Goal: Find specific page/section: Find specific page/section

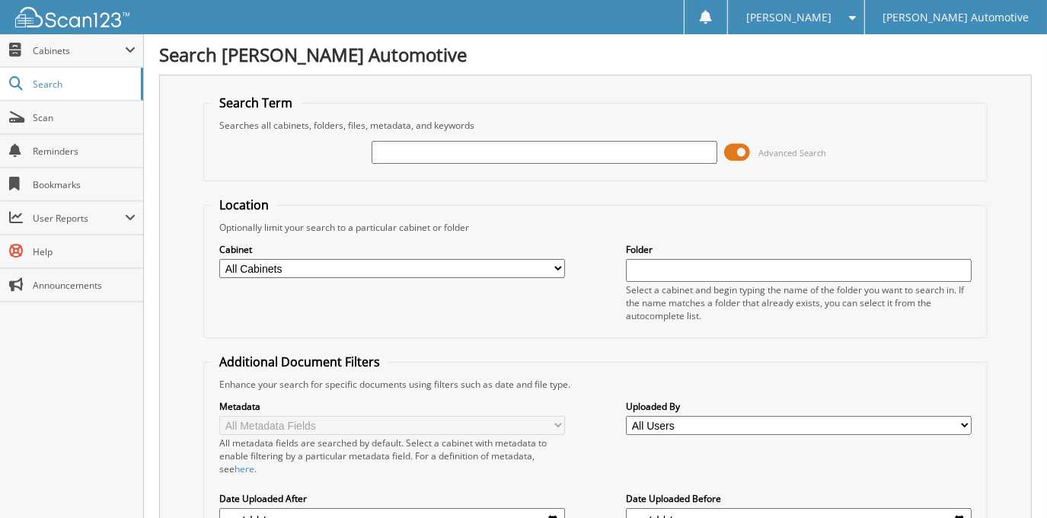
click at [735, 155] on span at bounding box center [738, 152] width 26 height 23
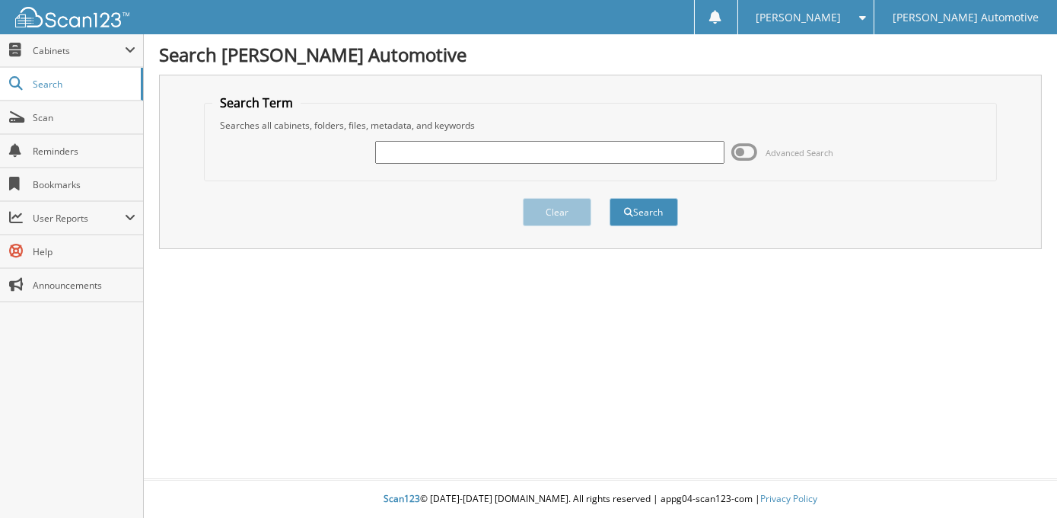
click at [664, 149] on input "text" at bounding box center [549, 152] width 349 height 23
type input "46509"
click at [610, 198] on button "Search" at bounding box center [644, 212] width 69 height 28
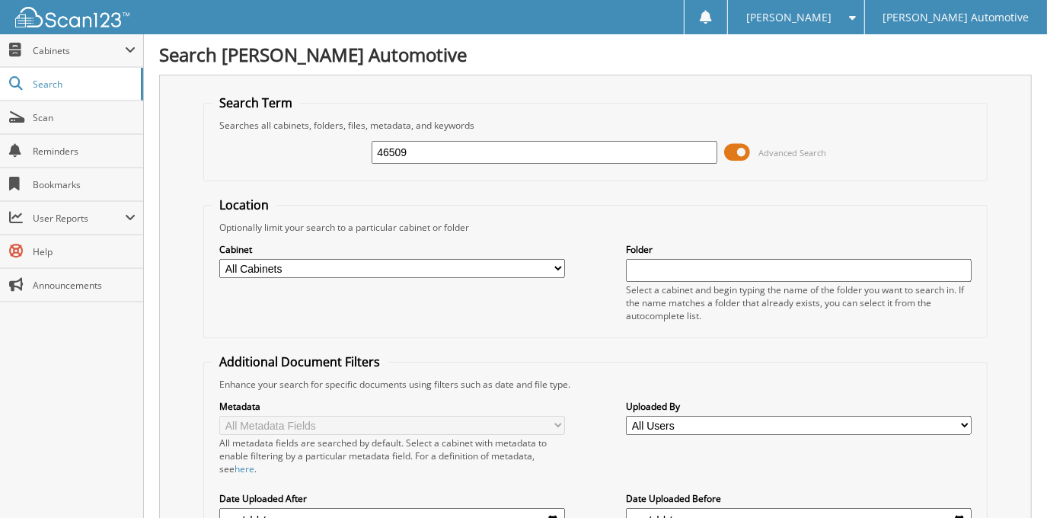
click at [735, 151] on span at bounding box center [738, 152] width 26 height 23
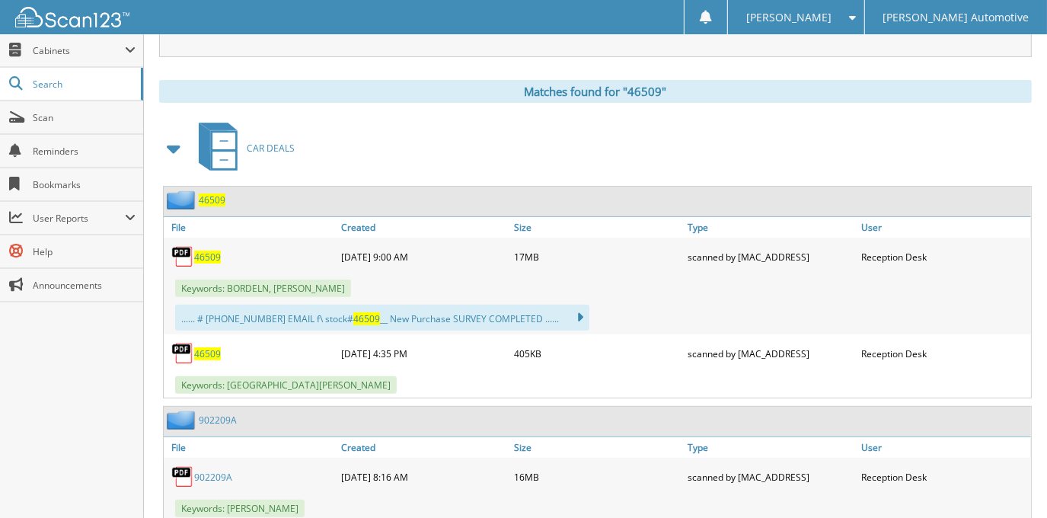
scroll to position [207, 0]
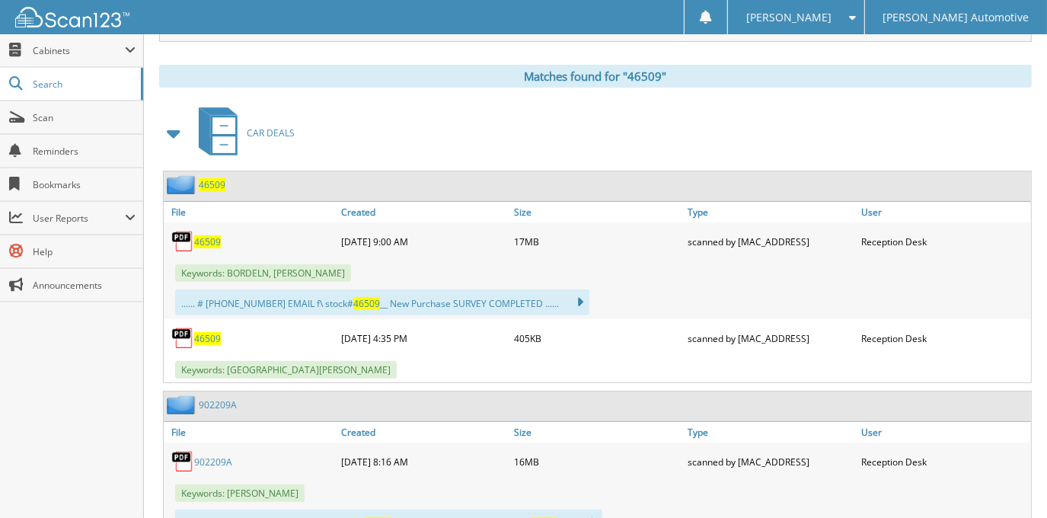
click at [199, 238] on span "46509" at bounding box center [207, 241] width 27 height 13
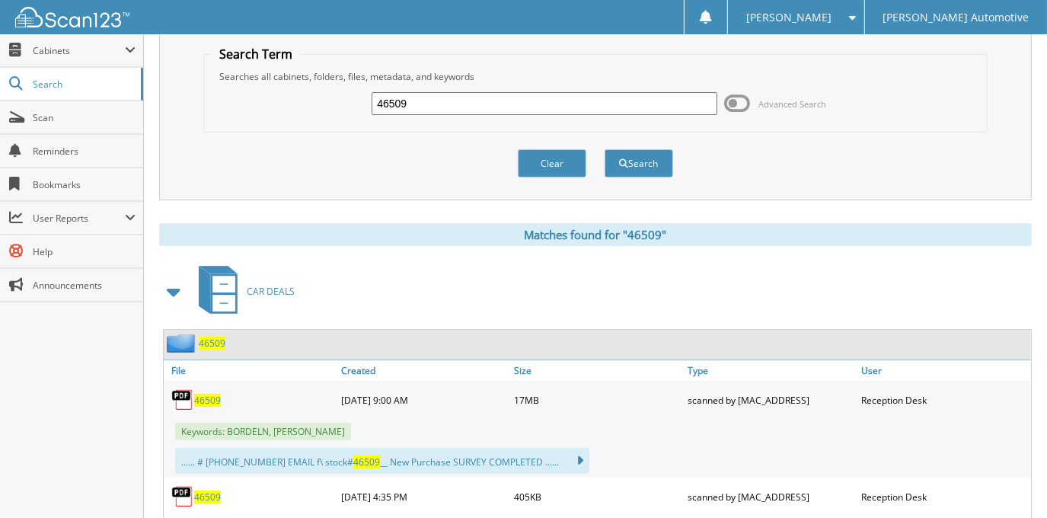
scroll to position [0, 0]
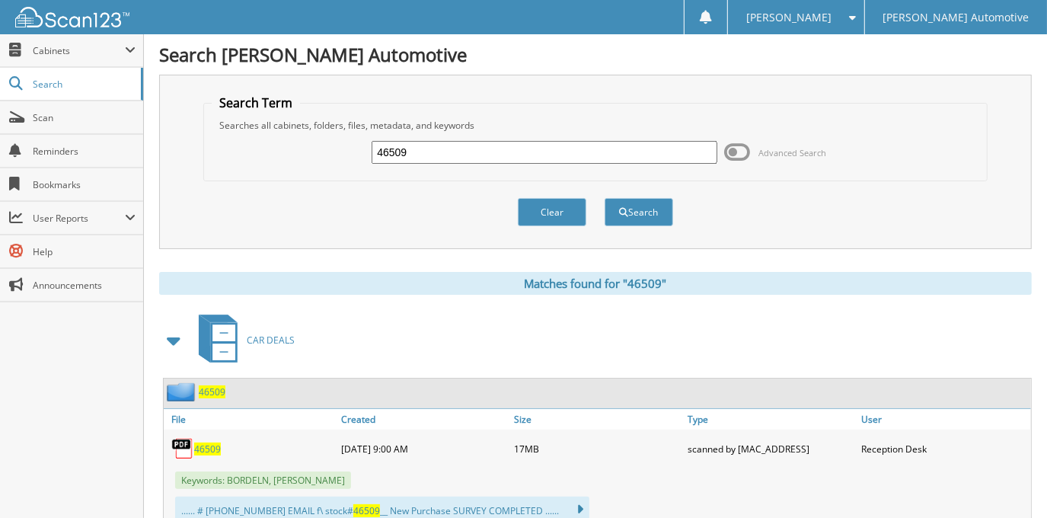
drag, startPoint x: 464, startPoint y: 151, endPoint x: 282, endPoint y: 149, distance: 181.9
click at [282, 149] on div "46509 Advanced Search" at bounding box center [595, 152] width 767 height 41
click at [80, 40] on span "Cabinets" at bounding box center [71, 50] width 143 height 33
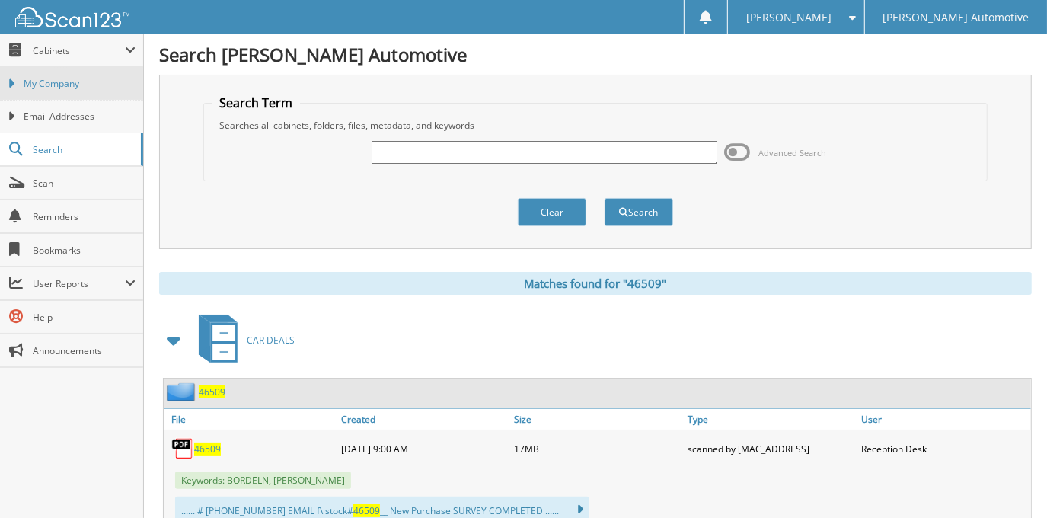
click at [117, 73] on link "My Company" at bounding box center [71, 83] width 143 height 33
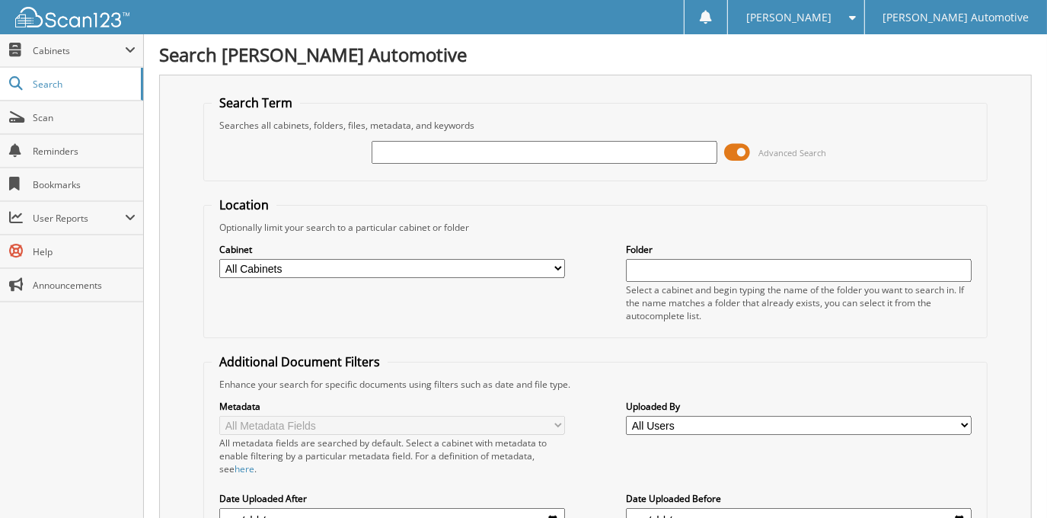
click at [738, 158] on span at bounding box center [738, 152] width 26 height 23
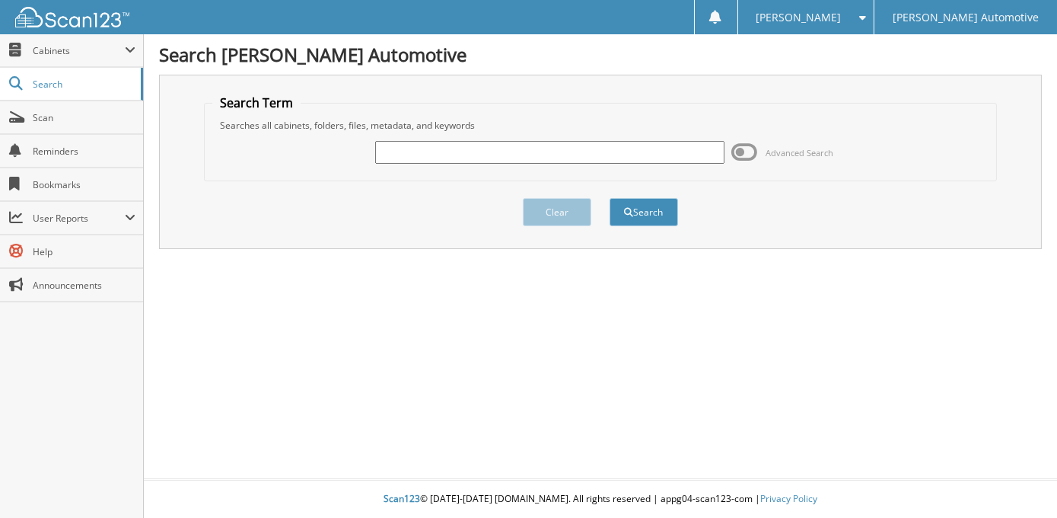
click at [491, 143] on input "text" at bounding box center [549, 152] width 349 height 23
type input "[PERSON_NAME]"
click at [610, 198] on button "Search" at bounding box center [644, 212] width 69 height 28
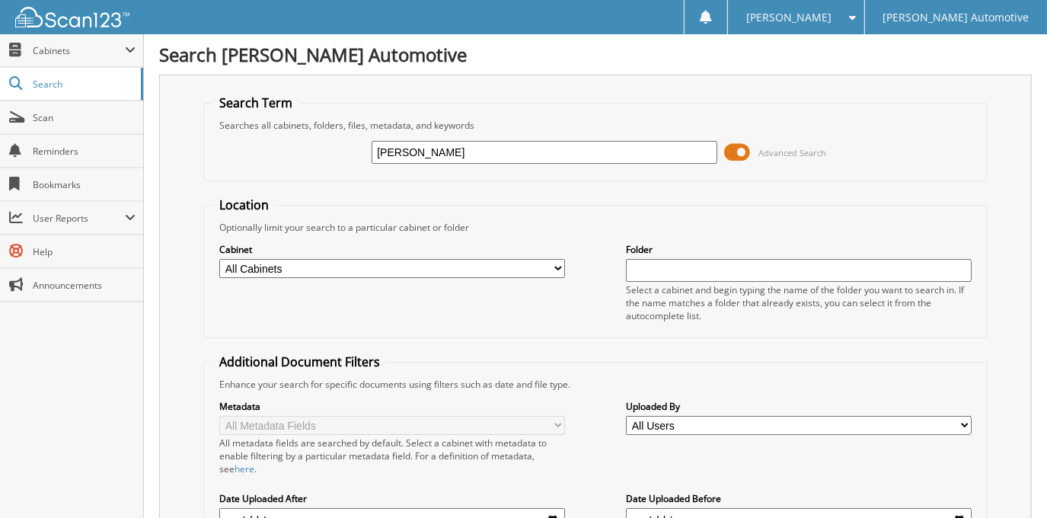
click at [738, 157] on span at bounding box center [738, 152] width 26 height 23
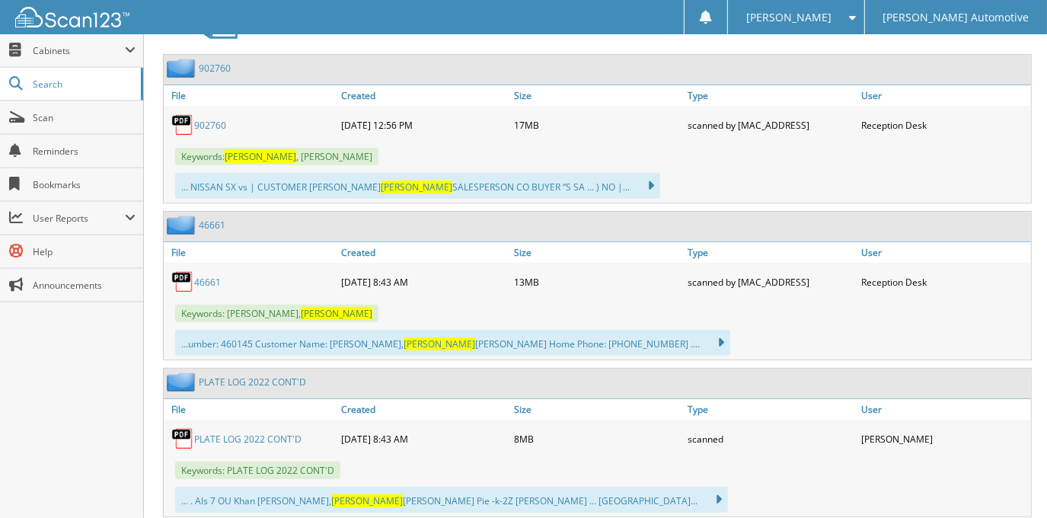
scroll to position [346, 0]
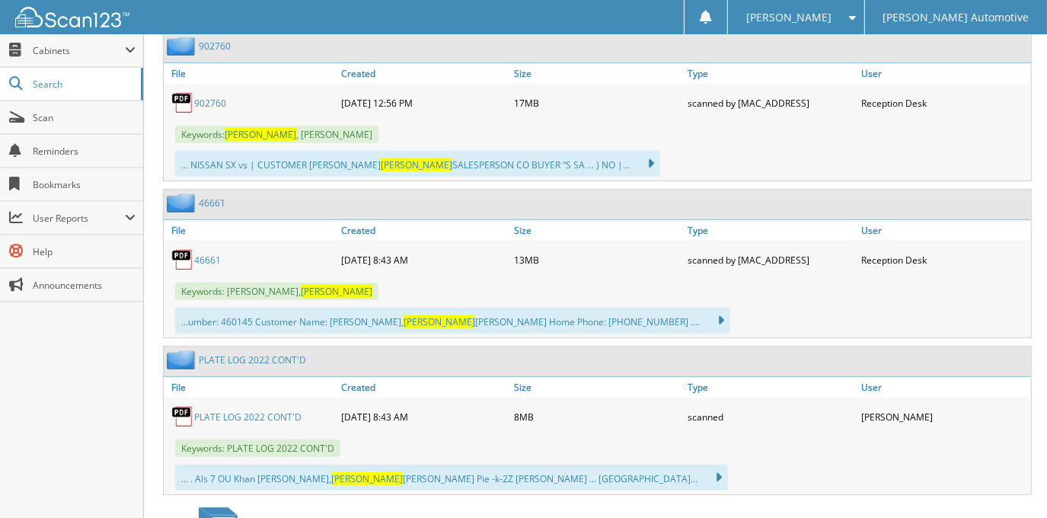
click at [213, 97] on link "902760" at bounding box center [210, 103] width 32 height 13
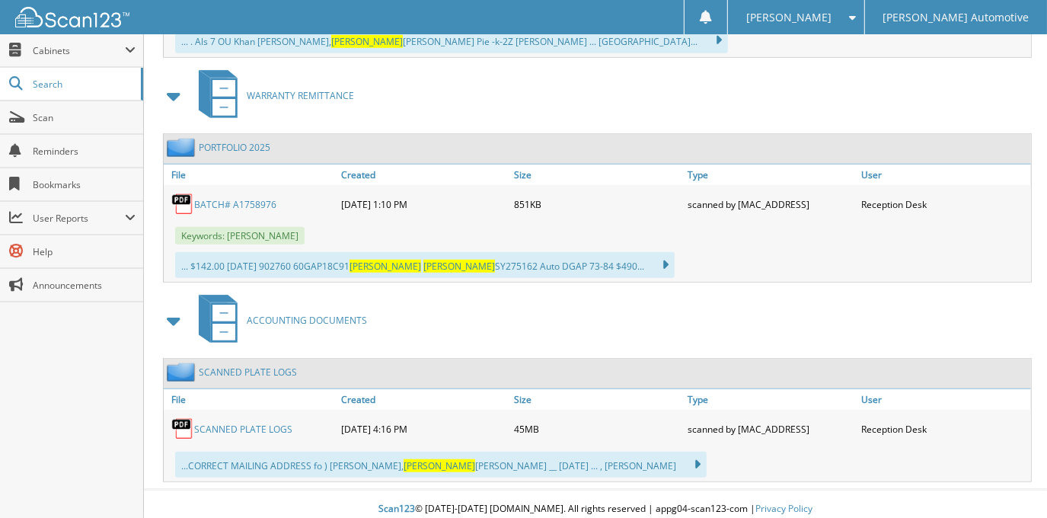
click at [860, 413] on div "Reception Desk" at bounding box center [944, 428] width 174 height 30
